Goal: Task Accomplishment & Management: Manage account settings

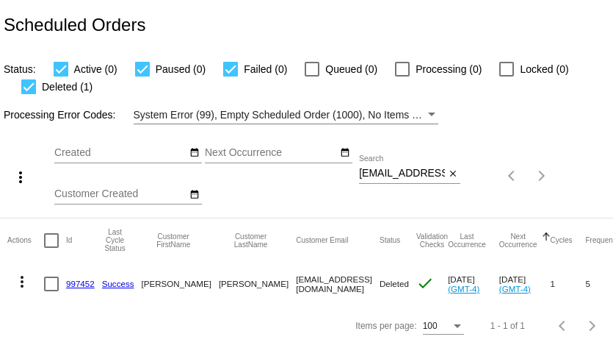
click at [414, 177] on input "dreamyjo@mac.com" at bounding box center [402, 174] width 86 height 12
paste input "verdantgirl@gmail"
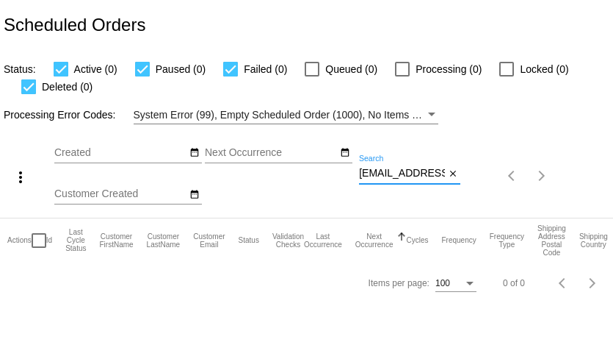
click at [375, 177] on input "verdantgirl@gmail.com" at bounding box center [402, 174] width 86 height 12
paste input "lovealiveforlife"
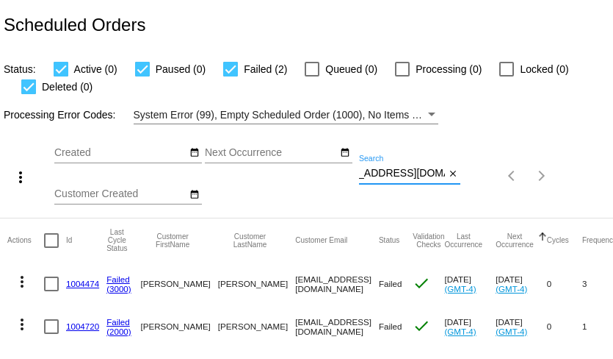
type input "lovealiveforlife@gmail.com"
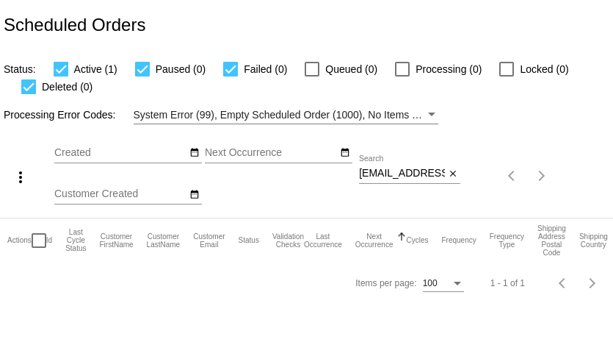
click at [391, 170] on input "dreamyjo@mac.com" at bounding box center [402, 174] width 86 height 12
paste input "YAKOV.R.MIKHAYLOV@GMAIL.COM"
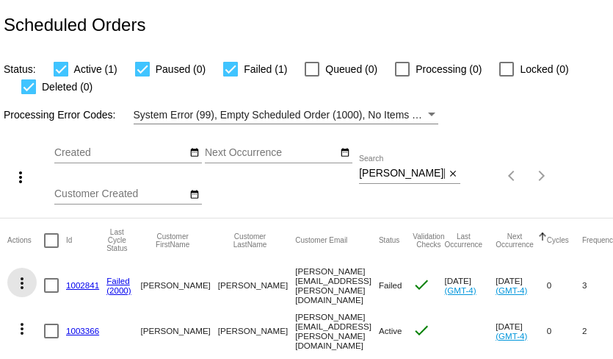
click at [17, 284] on mat-icon "more_vert" at bounding box center [22, 283] width 18 height 18
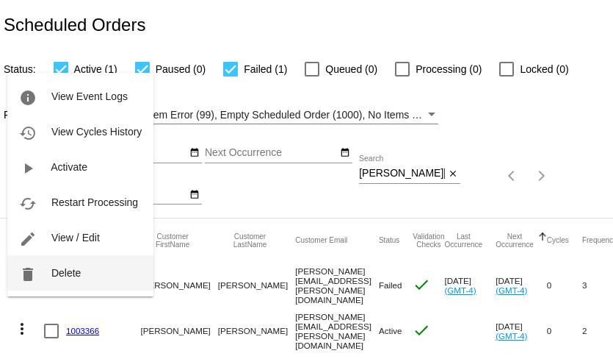
click at [40, 274] on button "delete Delete" at bounding box center [80, 272] width 146 height 35
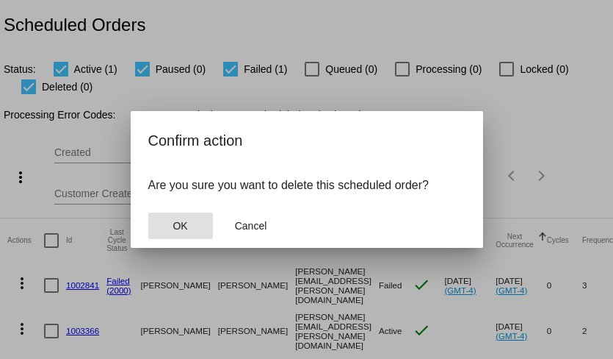
click at [180, 225] on span "OK" at bounding box center [180, 226] width 15 height 12
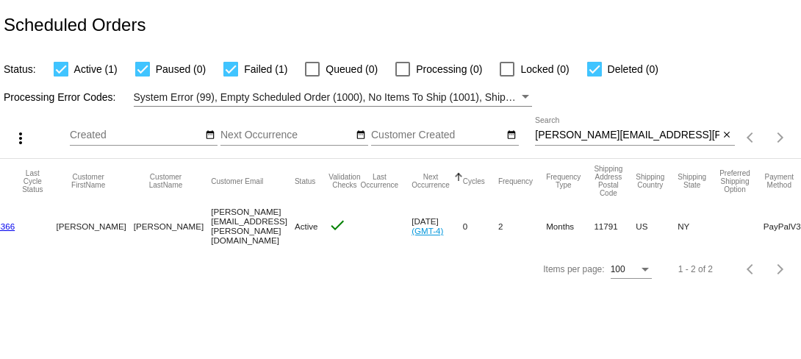
scroll to position [0, 83]
click at [568, 132] on input "YAKOV.R.MIKHAYLOV@GMAIL.COM" at bounding box center [627, 135] width 184 height 12
paste input "laurenruthwalker@gmail.com"
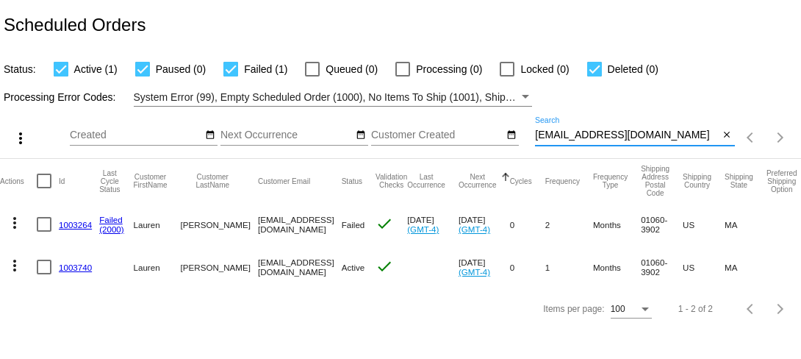
scroll to position [0, 5]
type input "laurenruthwalker@gmail.com"
click at [84, 223] on link "1003264" at bounding box center [77, 225] width 33 height 10
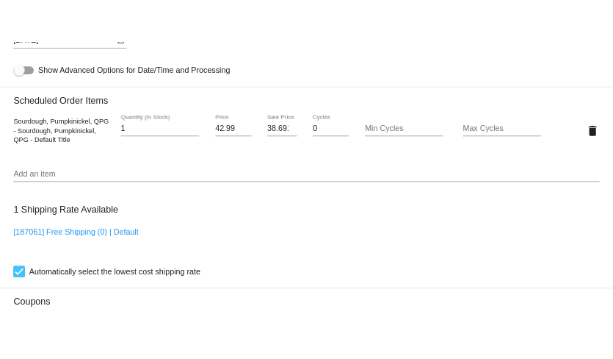
scroll to position [1007, 0]
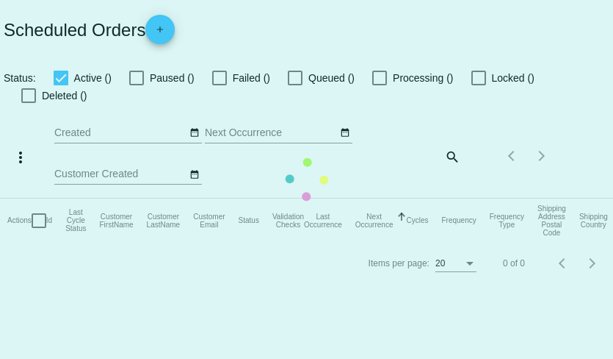
checkbox input "true"
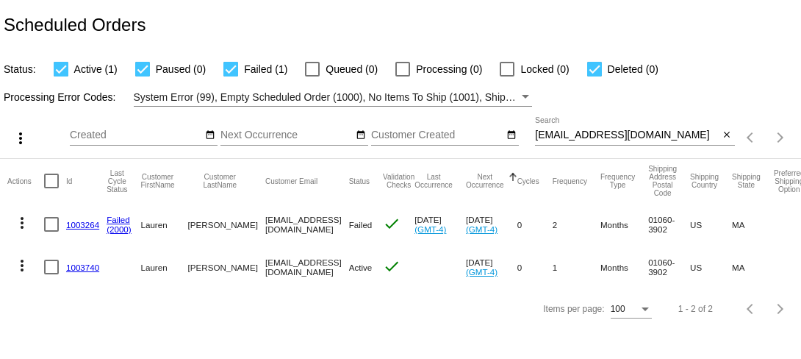
click at [24, 219] on mat-icon "more_vert" at bounding box center [22, 223] width 18 height 18
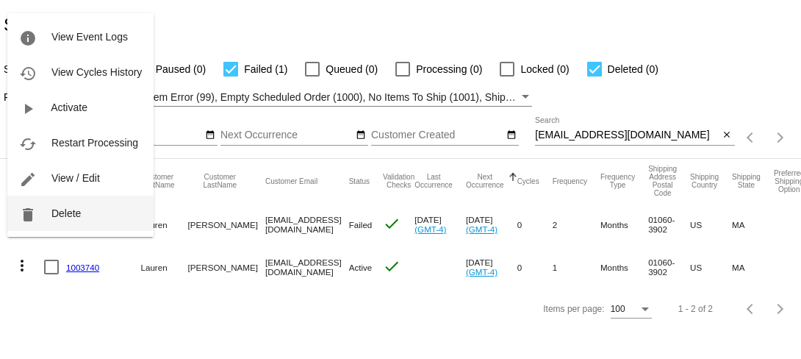
click at [82, 211] on button "delete Delete" at bounding box center [80, 212] width 146 height 35
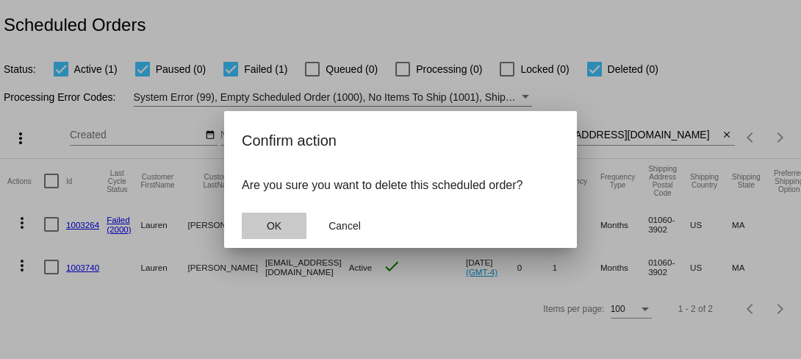
click at [272, 223] on span "OK" at bounding box center [274, 226] width 15 height 12
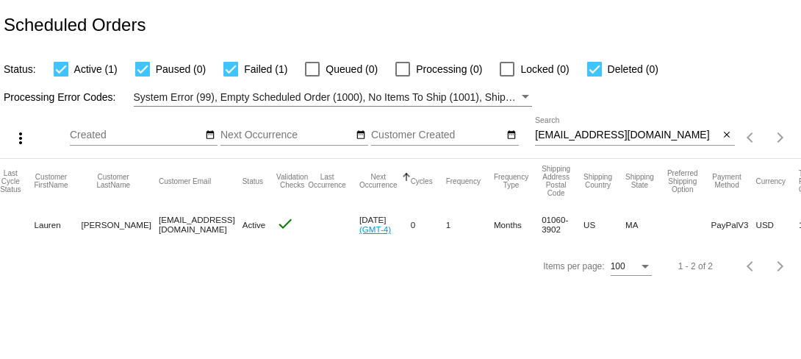
scroll to position [0, 101]
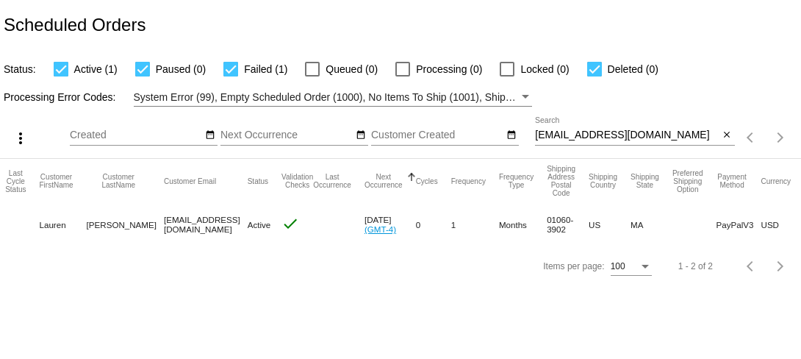
click at [575, 135] on input "laurenruthwalker@gmail.com" at bounding box center [627, 135] width 184 height 12
paste input "mesa@gojade.org"
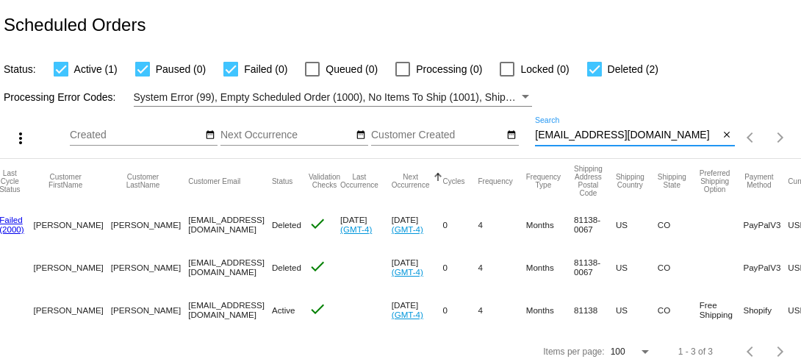
scroll to position [0, 4]
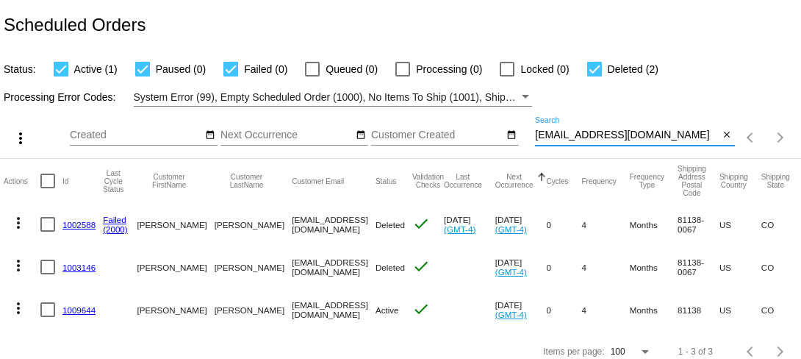
click at [578, 139] on input "mesa@gojade.org" at bounding box center [627, 135] width 184 height 12
paste input "simplekneads@meta.exil"
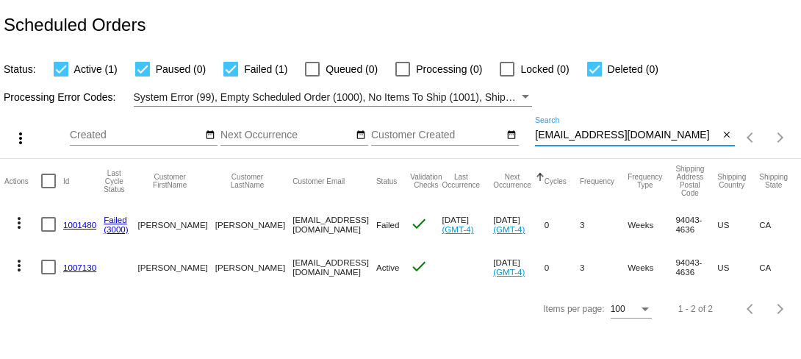
scroll to position [0, 0]
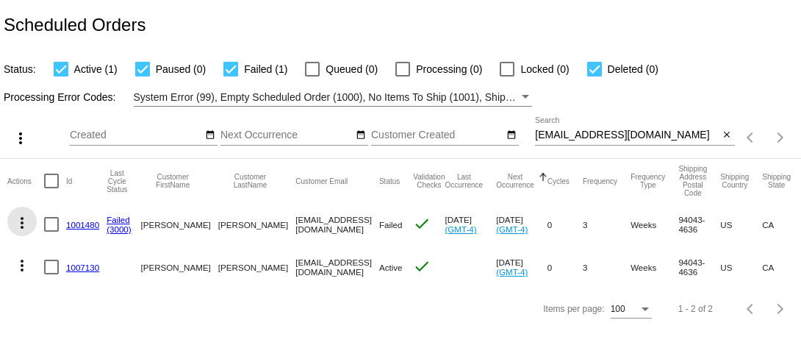
click at [20, 221] on mat-icon "more_vert" at bounding box center [22, 223] width 18 height 18
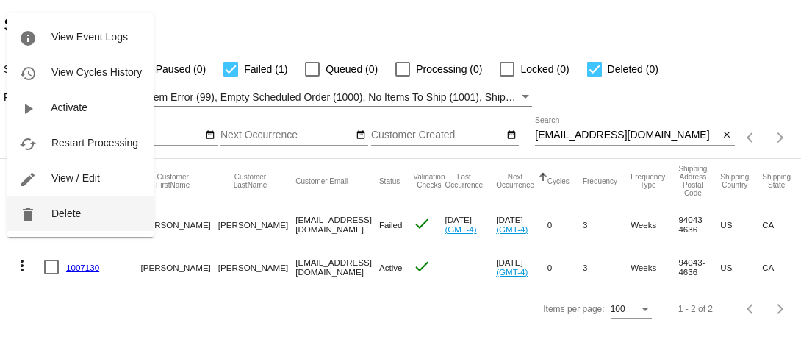
click at [55, 220] on button "delete Delete" at bounding box center [80, 212] width 146 height 35
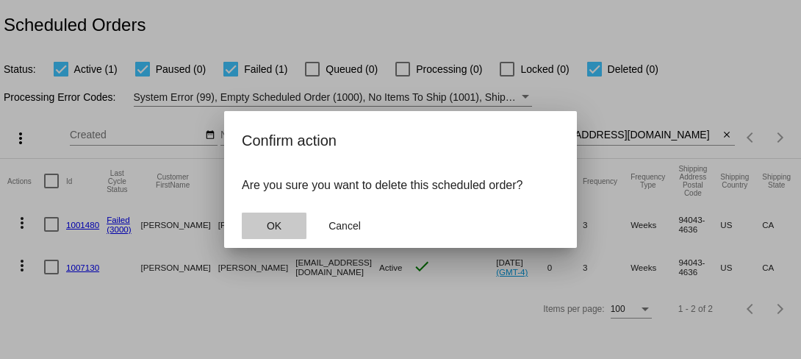
click at [256, 233] on button "OK" at bounding box center [274, 225] width 65 height 26
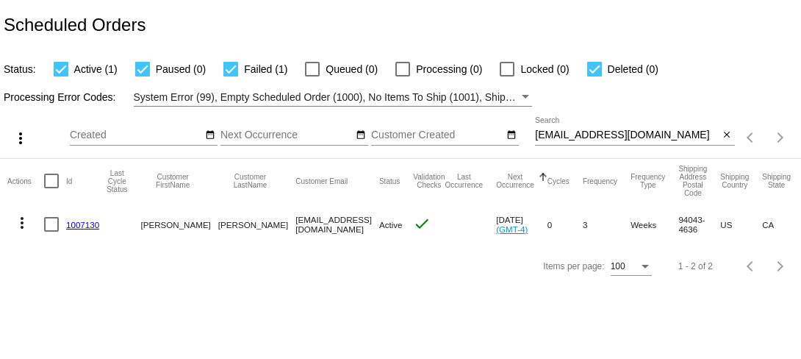
click at [577, 134] on input "simplekneads@meta.exile.org" at bounding box center [627, 135] width 184 height 12
paste input "djrogers0707@outlook.com"
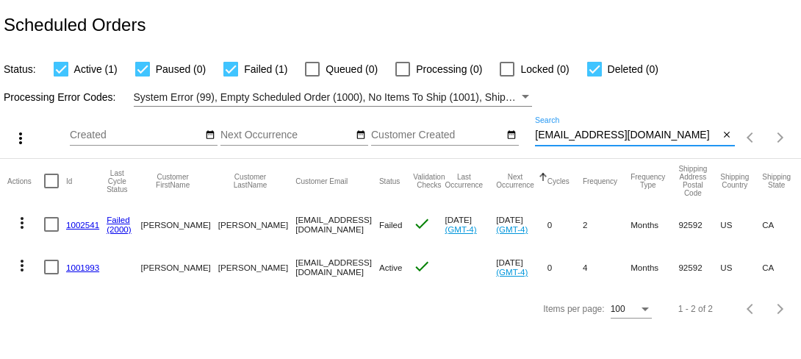
click at [24, 222] on mat-icon "more_vert" at bounding box center [22, 223] width 18 height 18
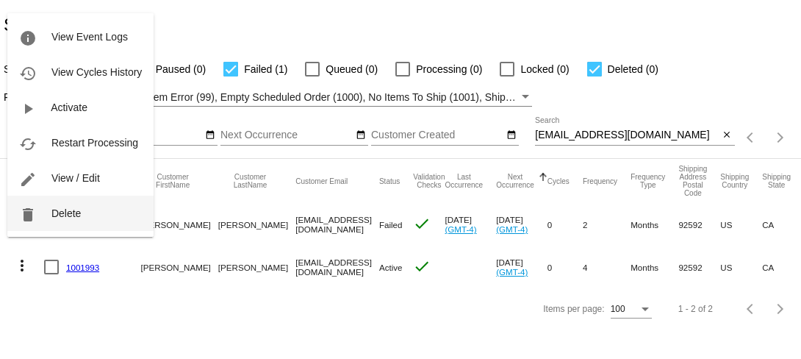
click at [56, 220] on button "delete Delete" at bounding box center [80, 212] width 146 height 35
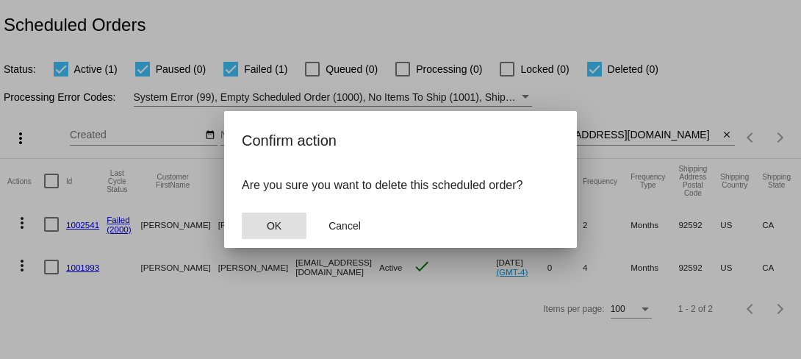
click at [263, 224] on button "OK" at bounding box center [274, 225] width 65 height 26
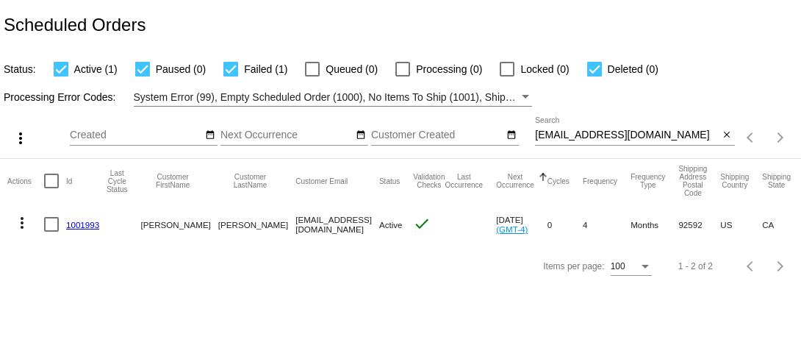
click at [22, 224] on mat-icon "more_vert" at bounding box center [22, 223] width 18 height 18
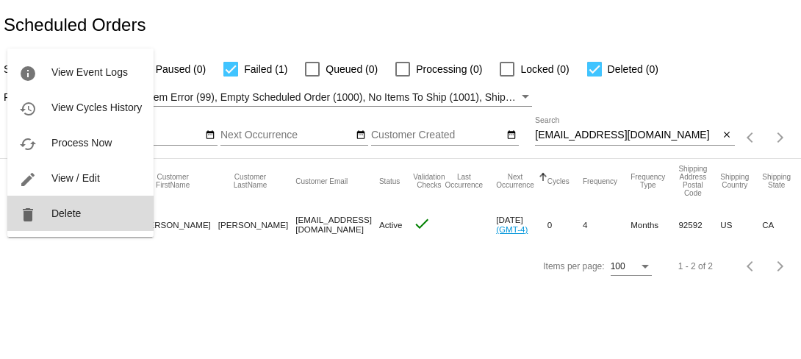
click at [46, 217] on button "delete Delete" at bounding box center [80, 212] width 146 height 35
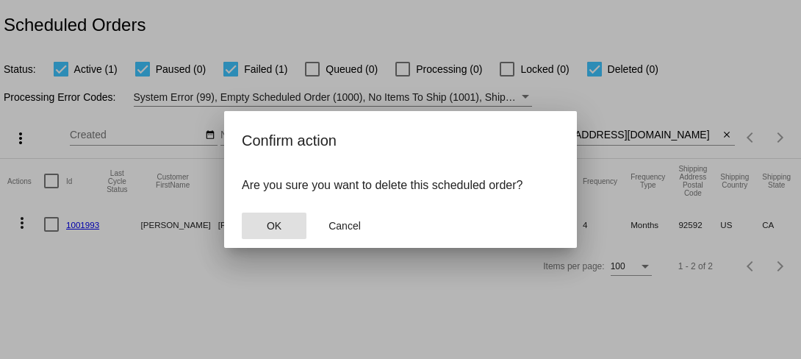
click at [268, 229] on span "OK" at bounding box center [274, 226] width 15 height 12
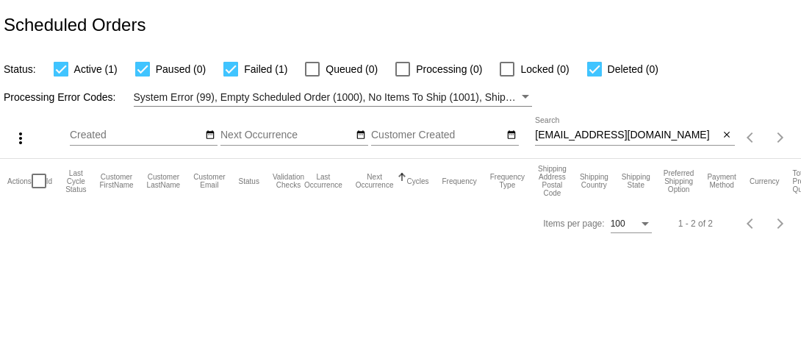
click at [563, 131] on input "djrogers0707@outlook.com" at bounding box center [627, 135] width 184 height 12
paste input "[EMAIL_ADDRESS][DOMAIN_NAME]"
type input "[EMAIL_ADDRESS][DOMAIN_NAME]"
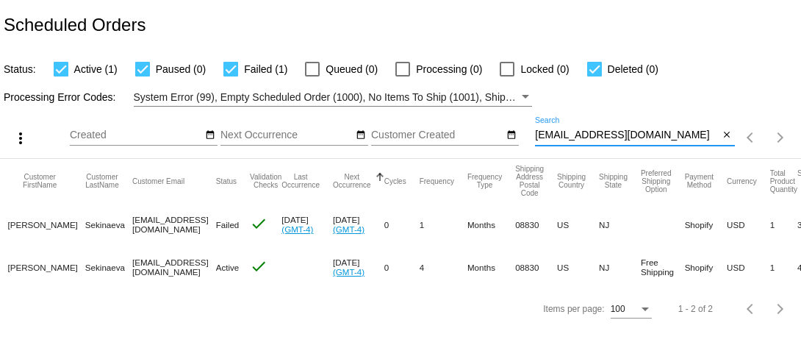
scroll to position [0, 143]
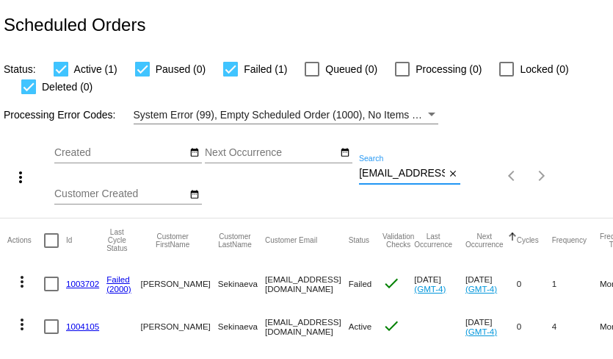
click at [430, 173] on input "[EMAIL_ADDRESS][DOMAIN_NAME]" at bounding box center [402, 174] width 86 height 12
paste input "[EMAIL_ADDRESS][DOMAIN_NAME]"
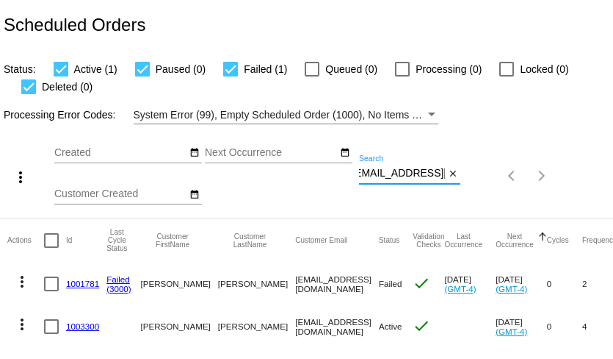
type input "[EMAIL_ADDRESS][DOMAIN_NAME]"
click at [82, 284] on link "1001781" at bounding box center [82, 283] width 33 height 10
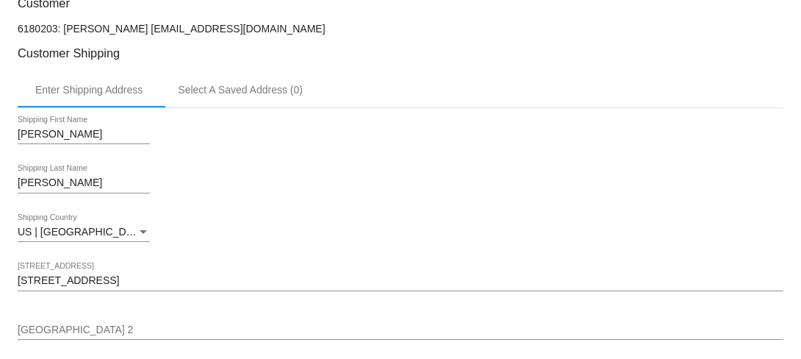
scroll to position [367, 0]
